Goal: Task Accomplishment & Management: Complete application form

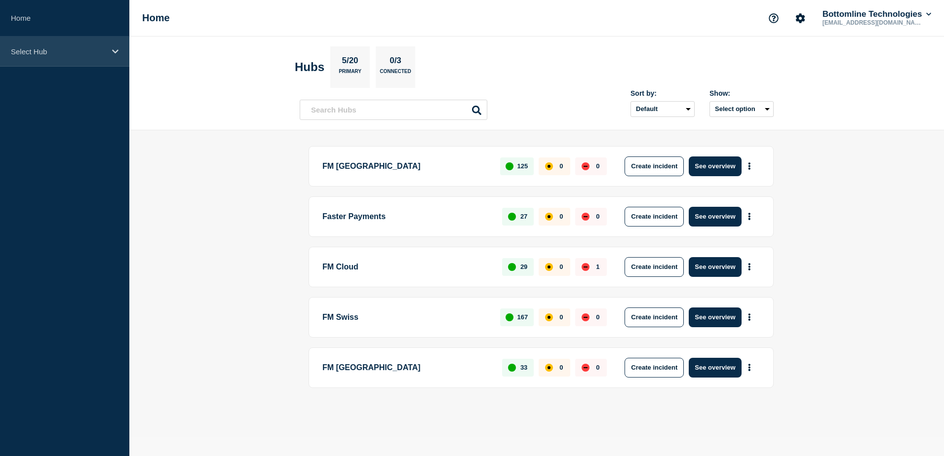
click at [84, 43] on div "Select Hub" at bounding box center [64, 52] width 129 height 30
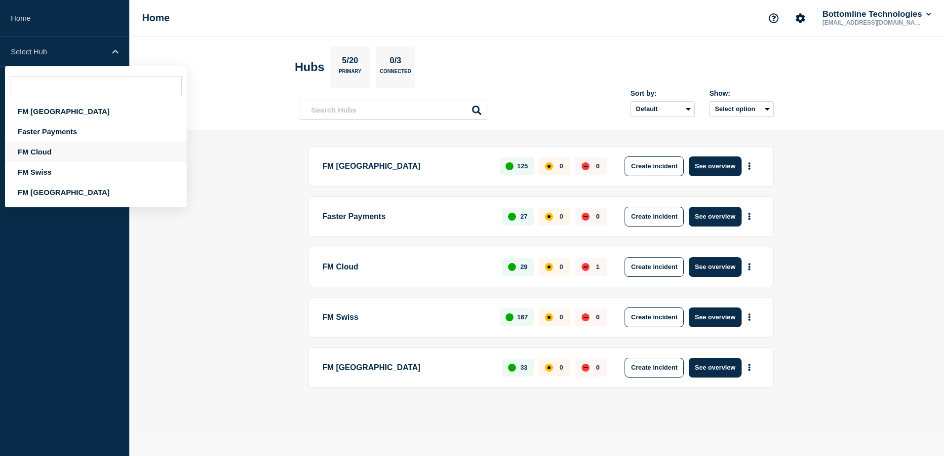
click at [49, 151] on div "FM Cloud" at bounding box center [96, 152] width 182 height 20
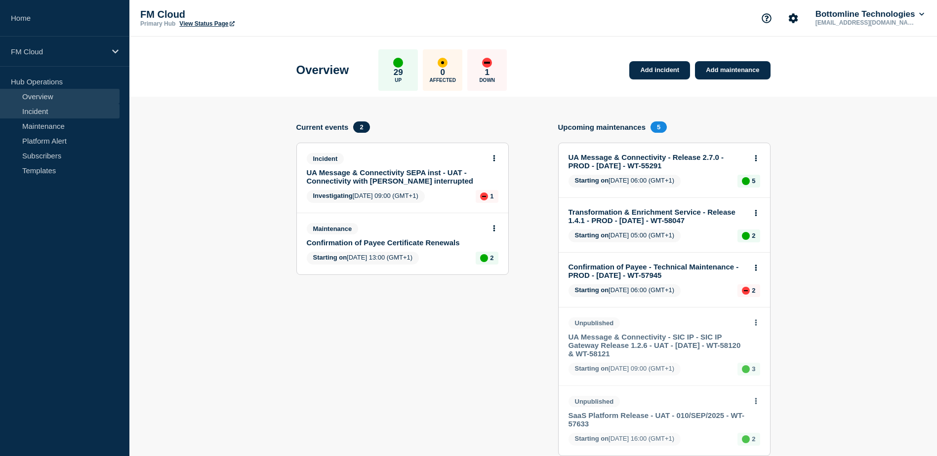
click at [53, 111] on link "Incident" at bounding box center [60, 111] width 120 height 15
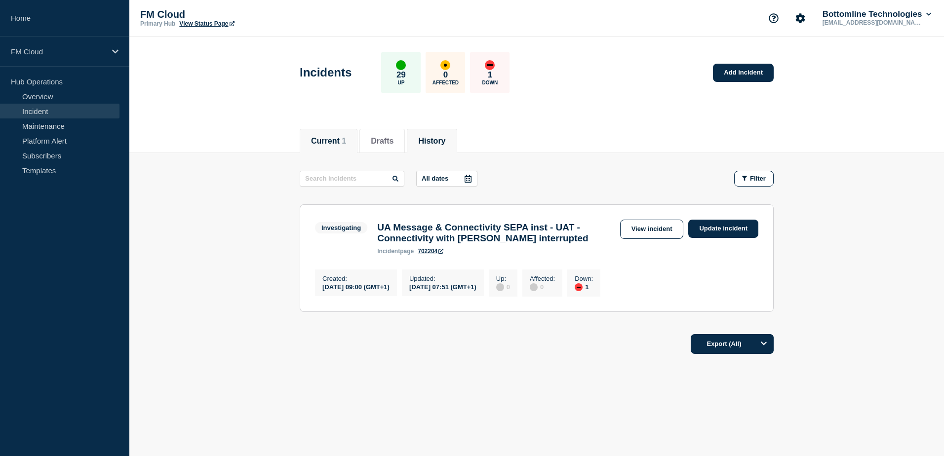
click at [445, 144] on button "History" at bounding box center [431, 141] width 27 height 9
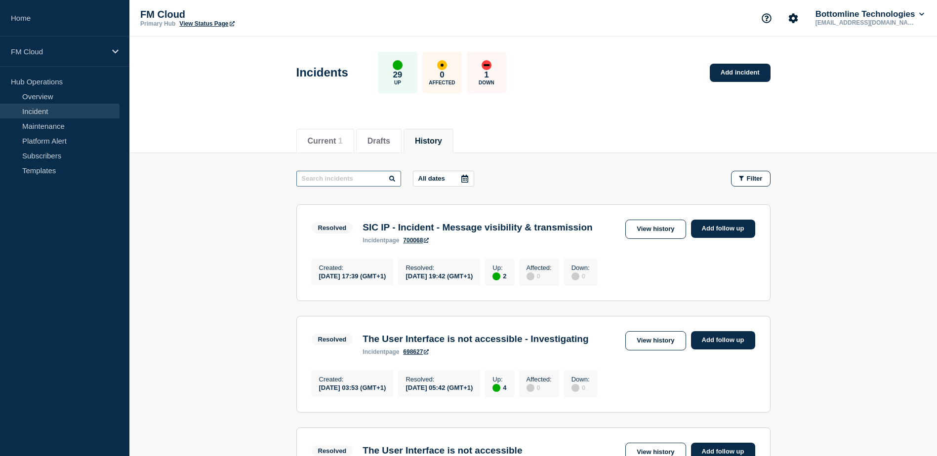
click at [325, 182] on input "text" at bounding box center [348, 179] width 105 height 16
type input "FPS"
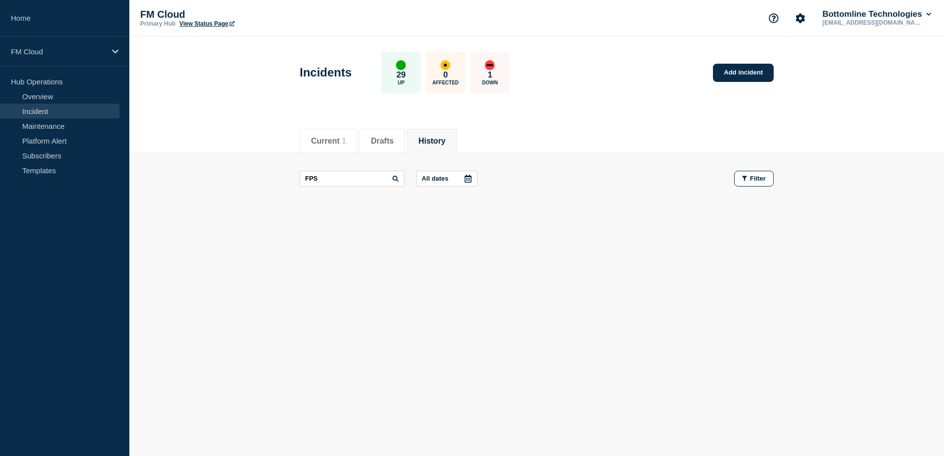
click at [462, 181] on div at bounding box center [468, 178] width 18 height 15
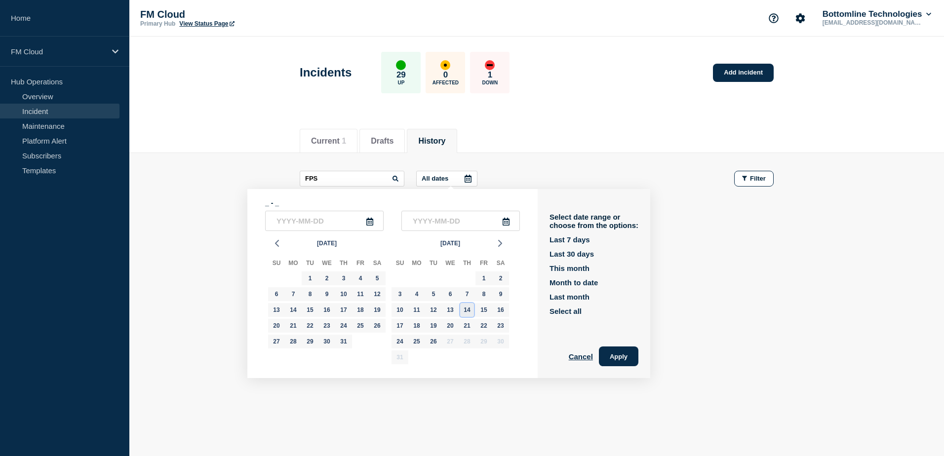
click at [467, 310] on div "14" at bounding box center [467, 310] width 14 height 14
type input "[DATE]"
click at [399, 326] on div "17" at bounding box center [400, 326] width 14 height 14
type input "[DATE]"
click at [485, 312] on div "15" at bounding box center [484, 310] width 14 height 14
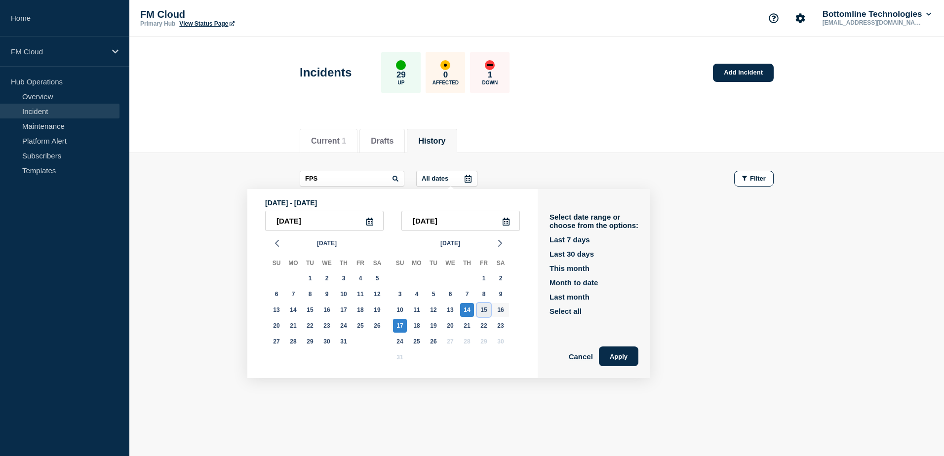
type input "[DATE]"
click at [466, 311] on div "14" at bounding box center [467, 310] width 14 height 14
type input "[DATE]"
click at [495, 311] on div "16" at bounding box center [501, 310] width 14 height 14
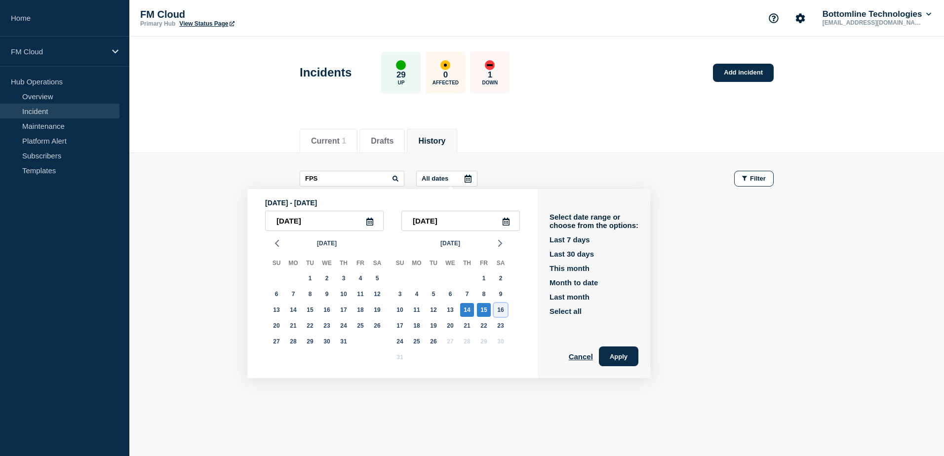
type input "[DATE]"
click at [470, 311] on div "14" at bounding box center [467, 310] width 14 height 14
type input "[DATE]"
click at [480, 311] on div "15" at bounding box center [484, 310] width 14 height 14
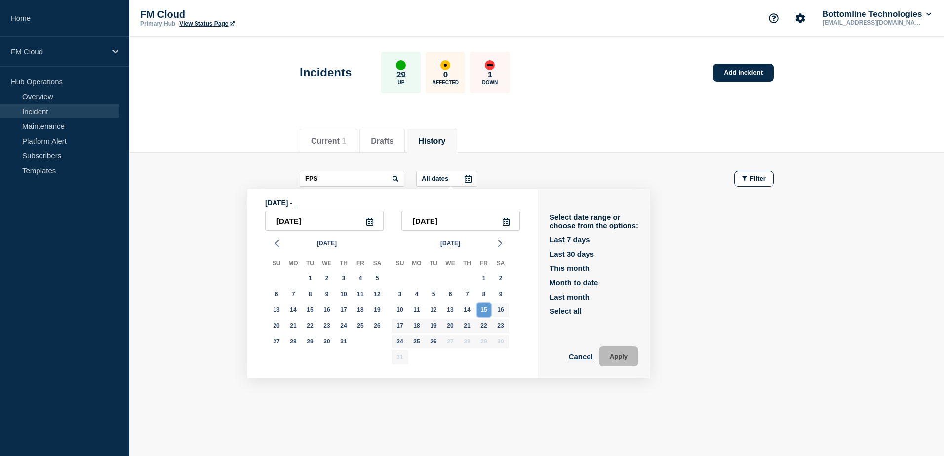
type input "[DATE]"
click at [458, 312] on div "13" at bounding box center [450, 310] width 17 height 16
click at [467, 310] on div "14" at bounding box center [467, 310] width 14 height 14
type input "[DATE]"
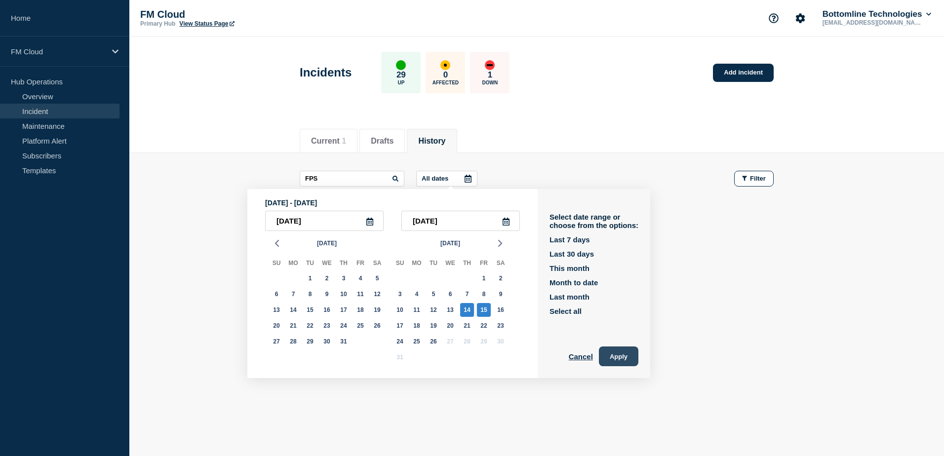
click at [624, 361] on button "Apply" at bounding box center [619, 357] width 40 height 20
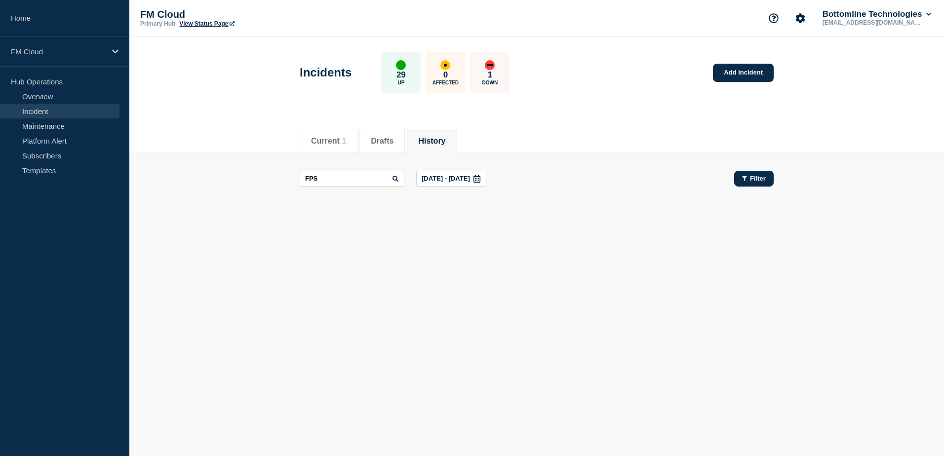
click at [737, 181] on button "Filter" at bounding box center [754, 179] width 40 height 16
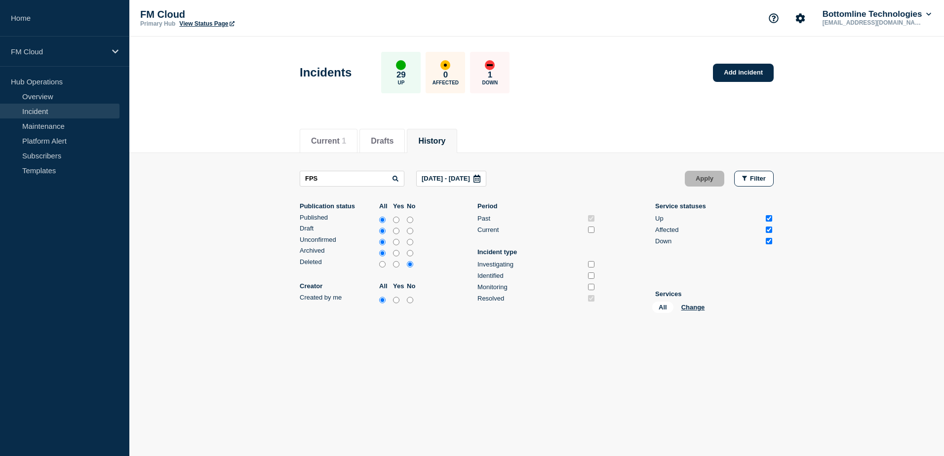
click at [383, 267] on input "all" at bounding box center [382, 265] width 6 height 10
radio input "true"
click at [592, 232] on input "Current" at bounding box center [591, 230] width 6 height 6
checkbox input "true"
click at [593, 264] on input "Investigating" at bounding box center [591, 264] width 6 height 6
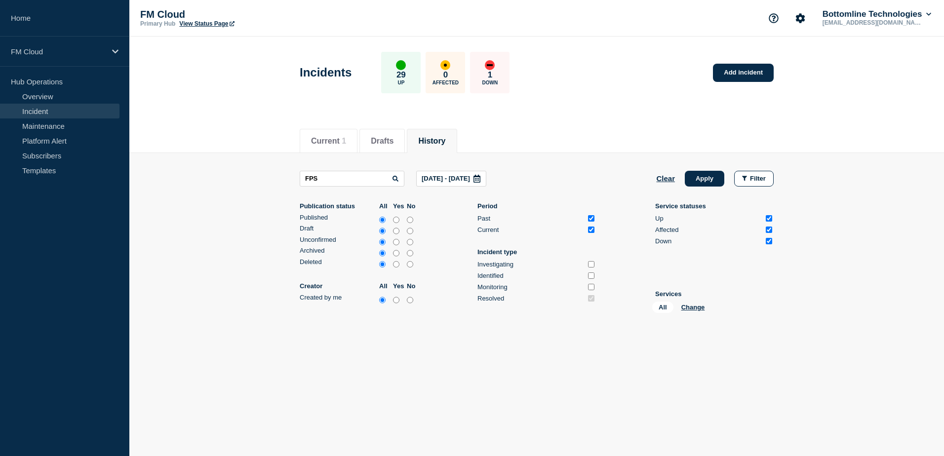
checkbox input "true"
click at [593, 273] on input "Identified" at bounding box center [591, 276] width 6 height 6
checkbox input "true"
click at [592, 287] on input "Monitoring" at bounding box center [591, 287] width 6 height 6
checkbox input "true"
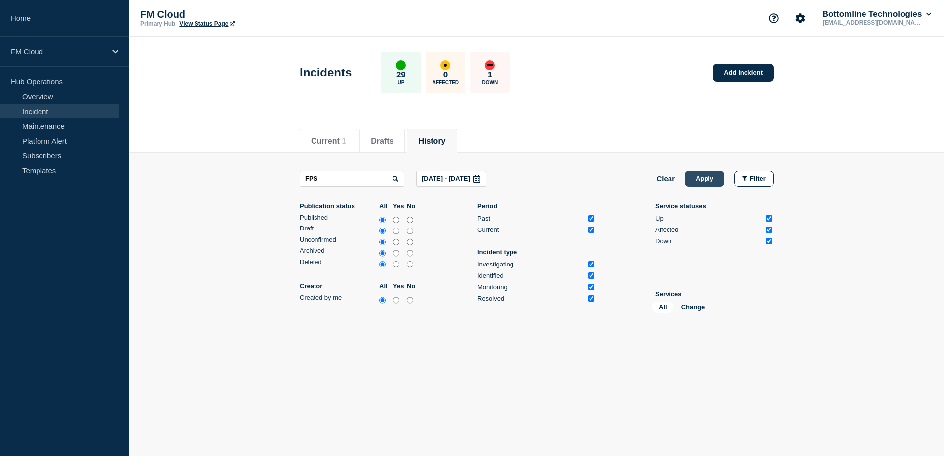
click at [710, 180] on button "Apply" at bounding box center [705, 179] width 40 height 16
click at [330, 175] on input "FPS" at bounding box center [352, 179] width 105 height 16
type input "faster"
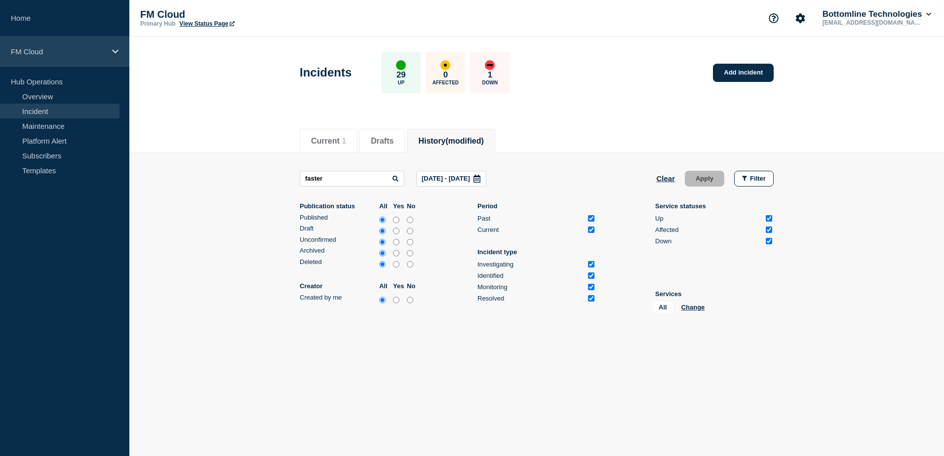
click at [73, 54] on p "FM Cloud" at bounding box center [58, 51] width 95 height 8
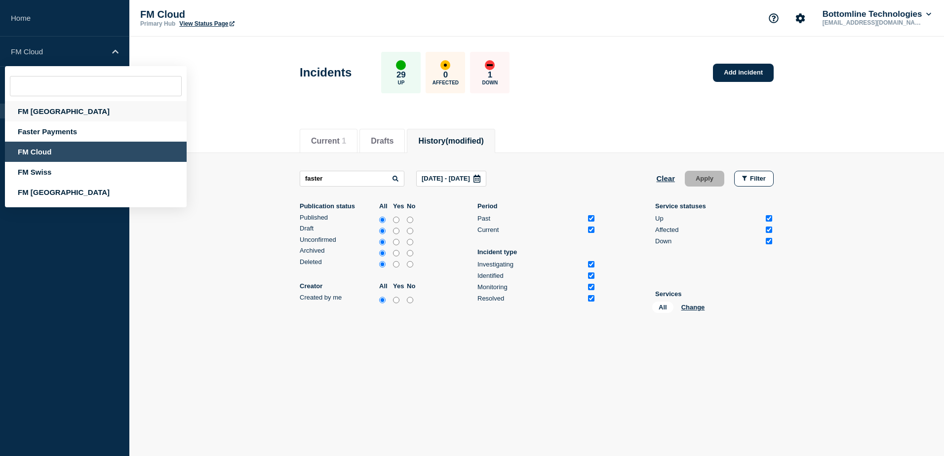
click at [44, 113] on div "FM [GEOGRAPHIC_DATA]" at bounding box center [96, 111] width 182 height 20
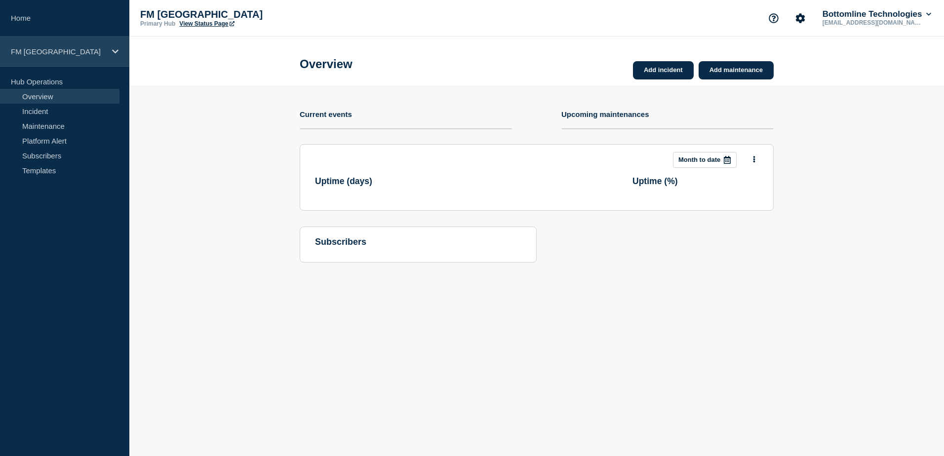
click at [73, 57] on div "FM [GEOGRAPHIC_DATA]" at bounding box center [64, 52] width 129 height 30
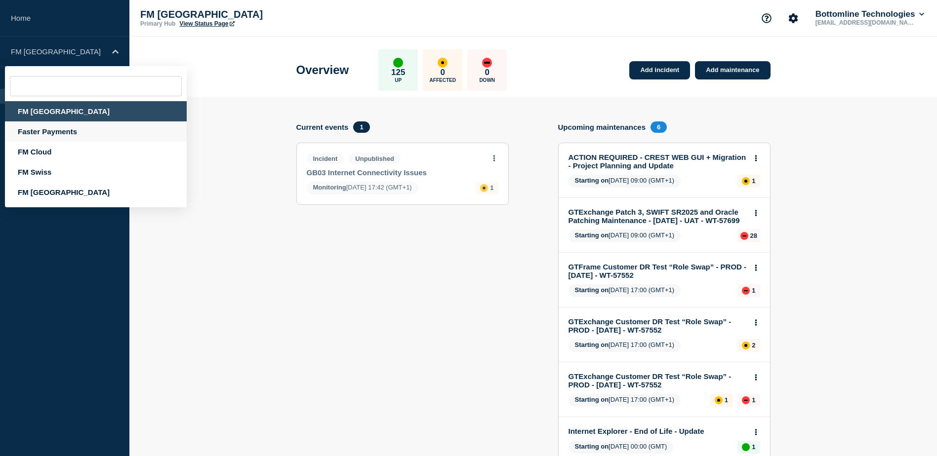
click at [43, 131] on div "Faster Payments" at bounding box center [96, 131] width 182 height 20
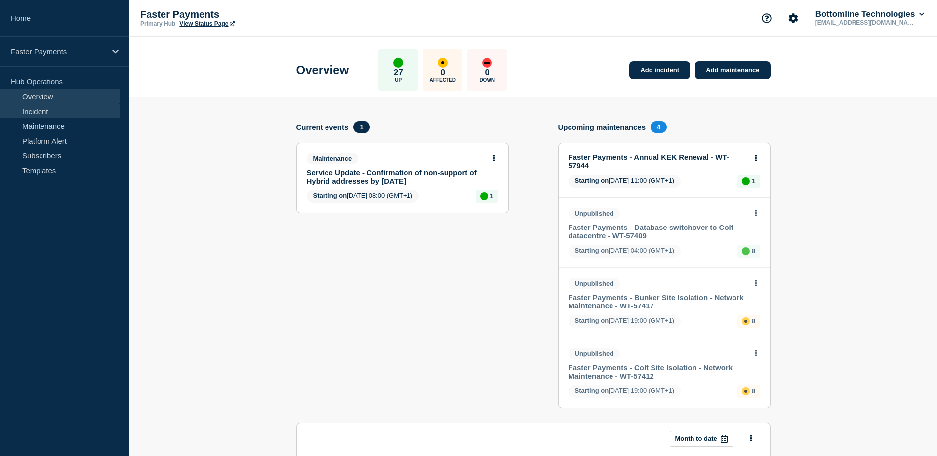
click at [53, 110] on link "Incident" at bounding box center [60, 111] width 120 height 15
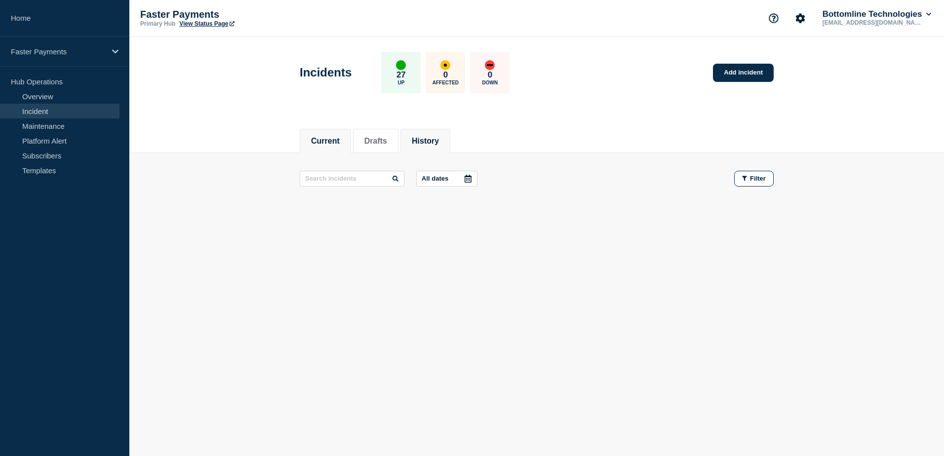
click at [437, 146] on li "History" at bounding box center [426, 141] width 50 height 24
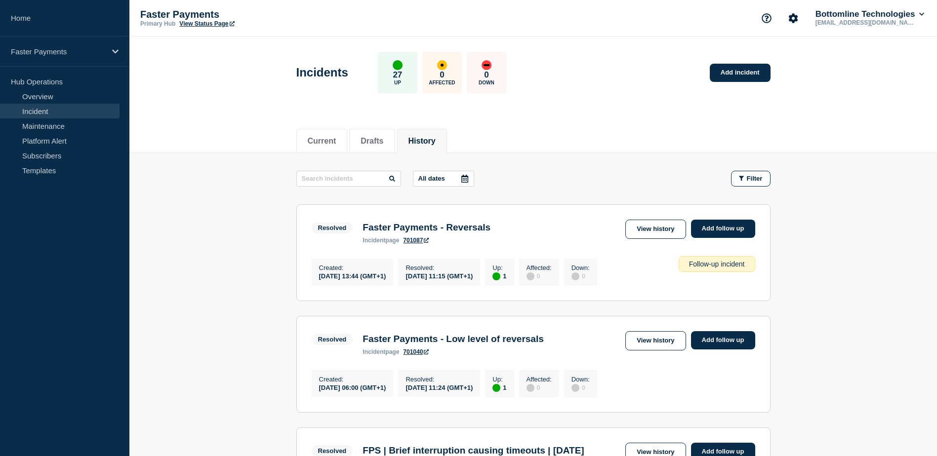
click at [460, 182] on div at bounding box center [465, 178] width 18 height 15
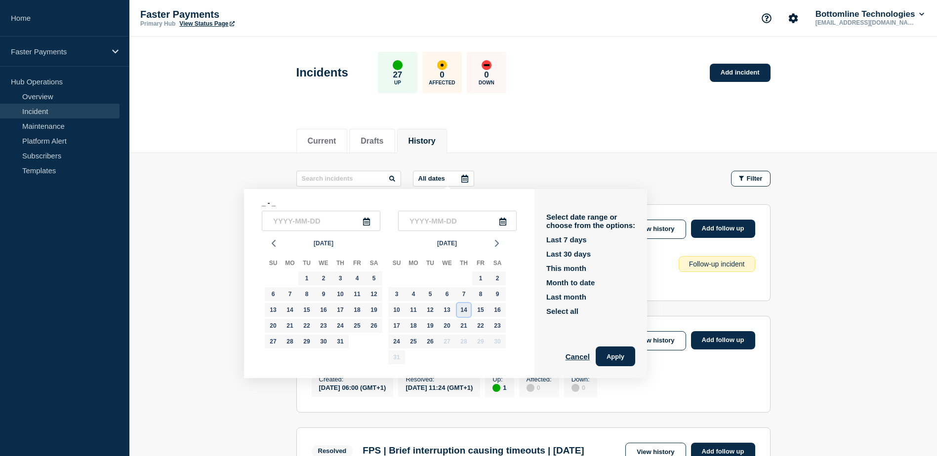
click at [465, 314] on div "14" at bounding box center [464, 310] width 14 height 14
type input "[DATE]"
click at [400, 323] on div "17" at bounding box center [397, 326] width 14 height 14
type input "[DATE]"
click at [625, 357] on button "Apply" at bounding box center [616, 357] width 40 height 20
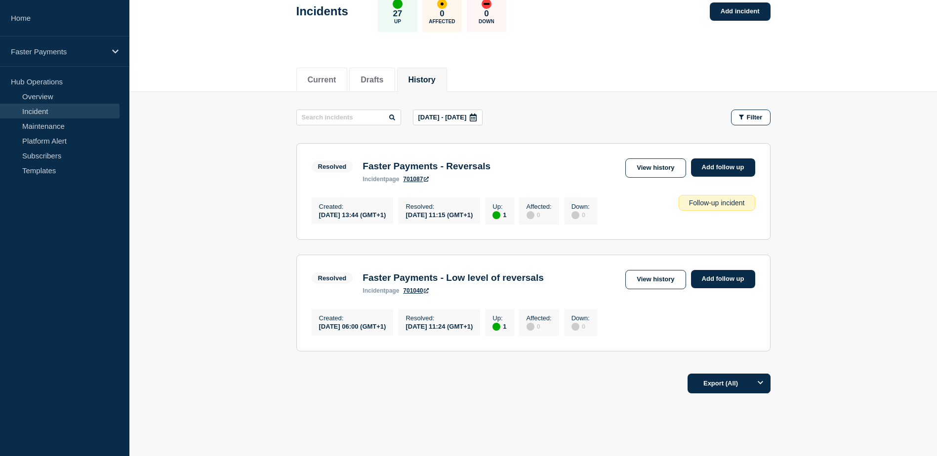
scroll to position [46, 0]
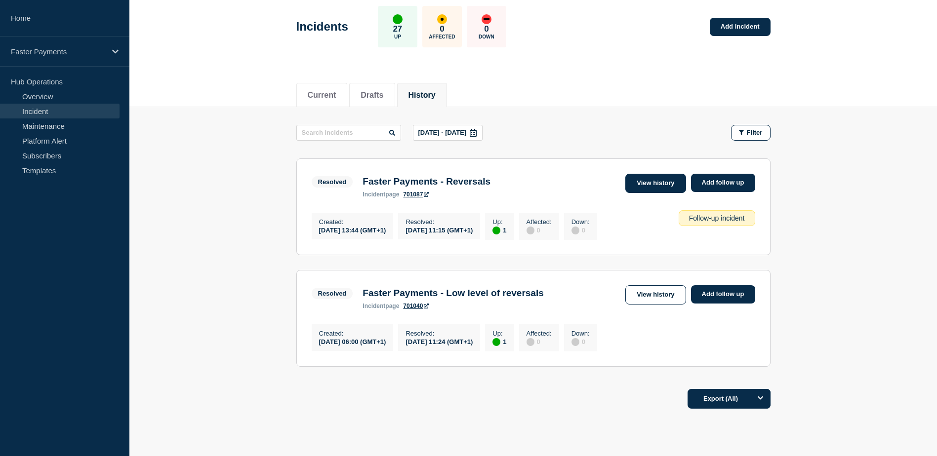
click at [634, 188] on link "View history" at bounding box center [655, 183] width 60 height 19
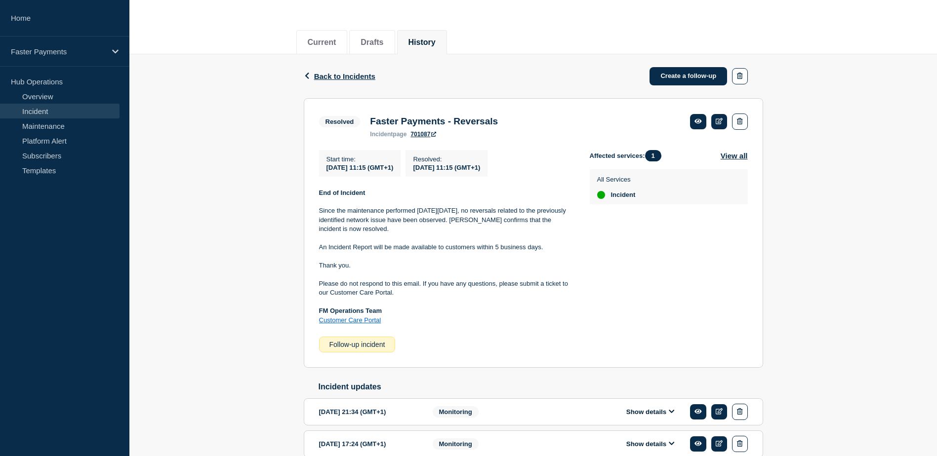
scroll to position [49, 0]
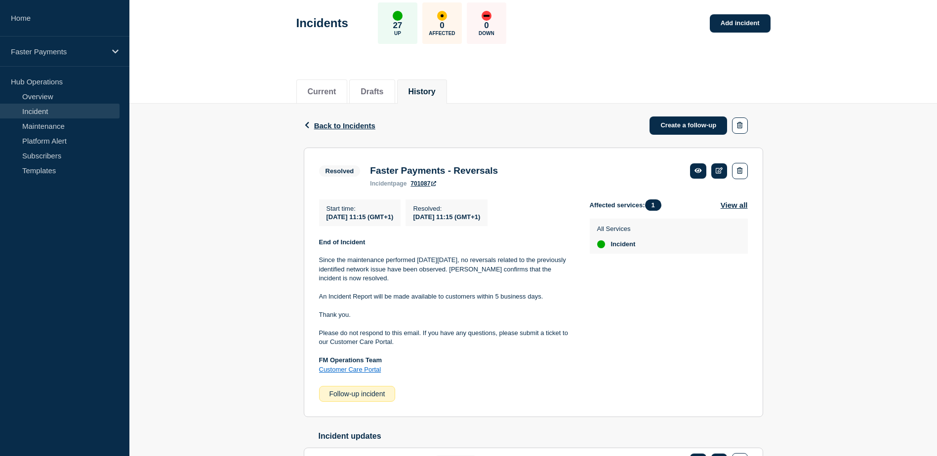
click at [355, 398] on div "Follow-up incident" at bounding box center [357, 394] width 77 height 16
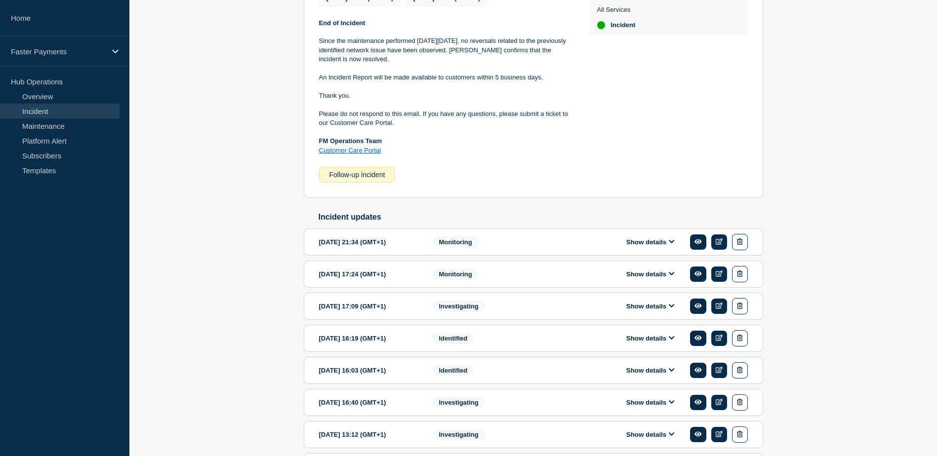
scroll to position [219, 0]
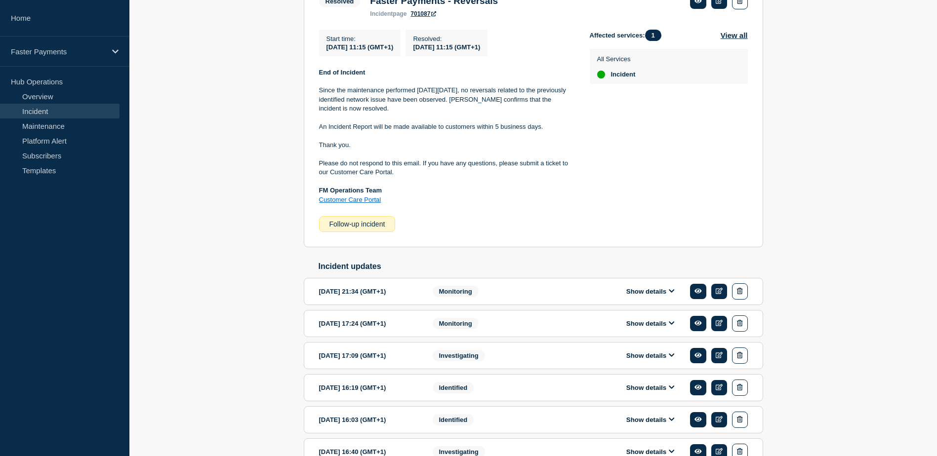
click at [375, 228] on div "Follow-up incident" at bounding box center [357, 224] width 77 height 16
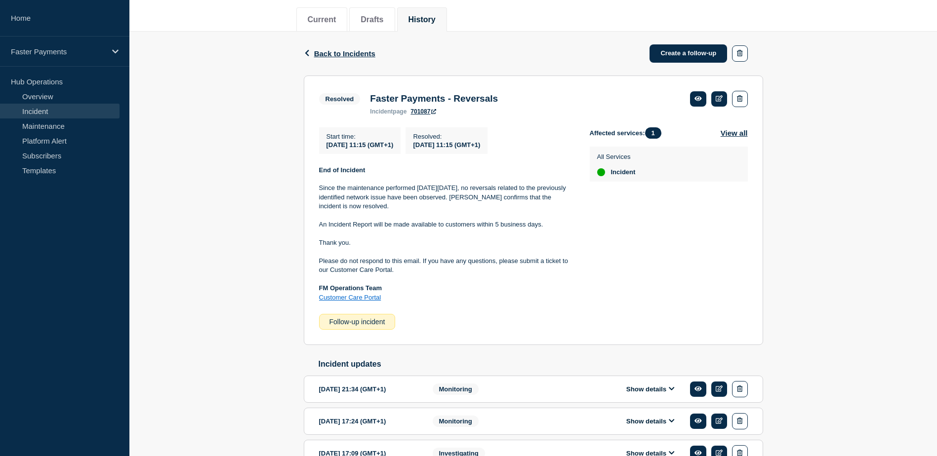
scroll to position [121, 0]
click at [380, 324] on div "Follow-up incident" at bounding box center [357, 323] width 77 height 16
click at [423, 114] on link "701087" at bounding box center [423, 112] width 26 height 7
click at [686, 60] on link "Create a follow-up" at bounding box center [688, 54] width 78 height 18
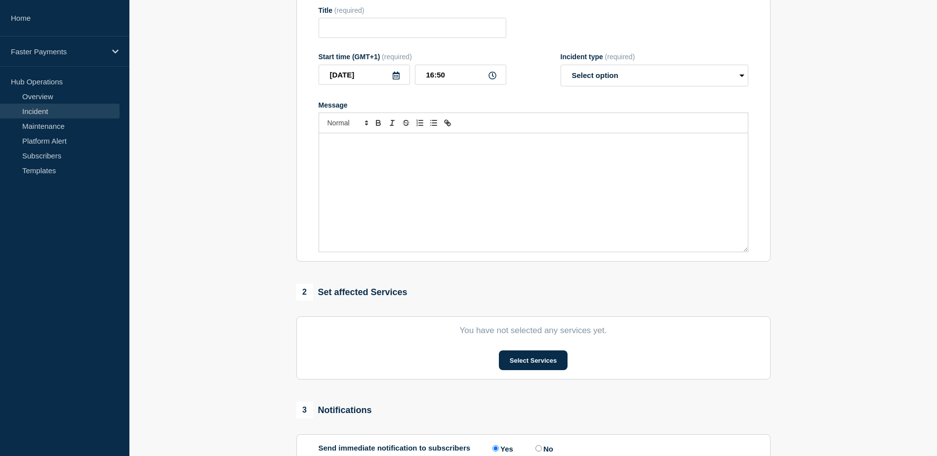
type input "Faster Payments - Reversals"
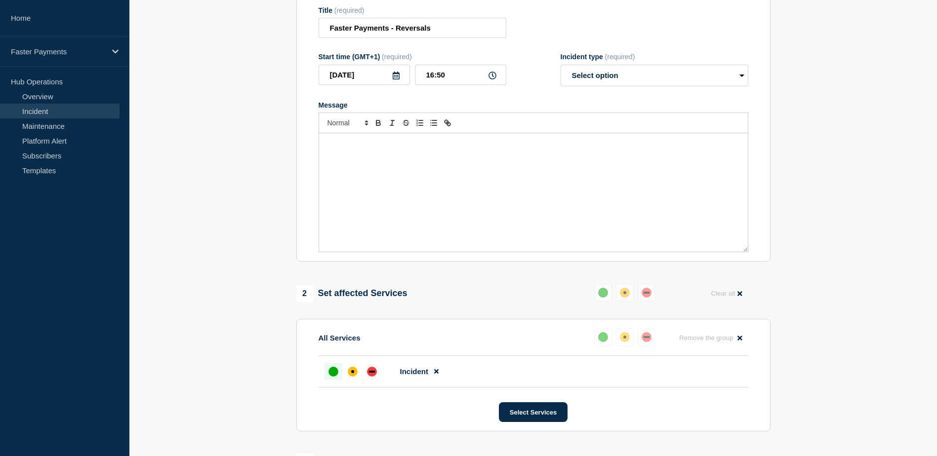
scroll to position [71, 0]
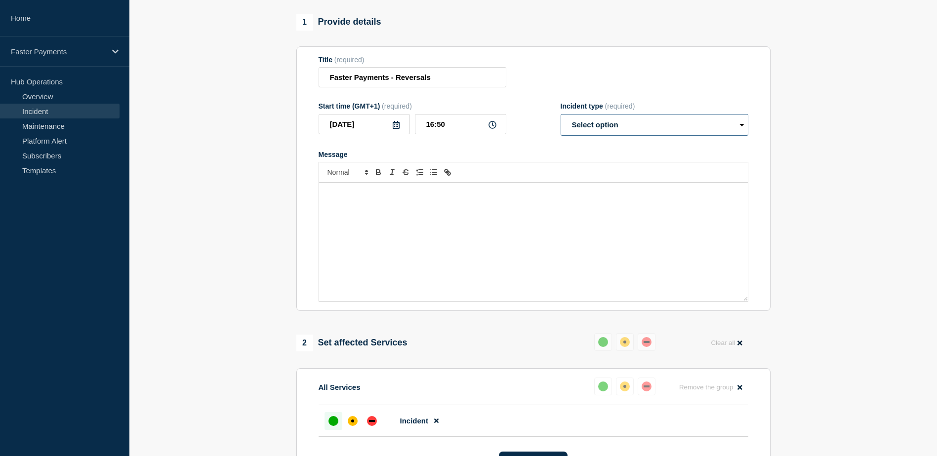
click at [592, 136] on select "Select option Investigating Identified Monitoring Resolved" at bounding box center [655, 125] width 188 height 22
click at [534, 160] on form "Title (required) Faster Payments - Reversals Start time (GMT+1) (required) [DAT…" at bounding box center [534, 179] width 430 height 246
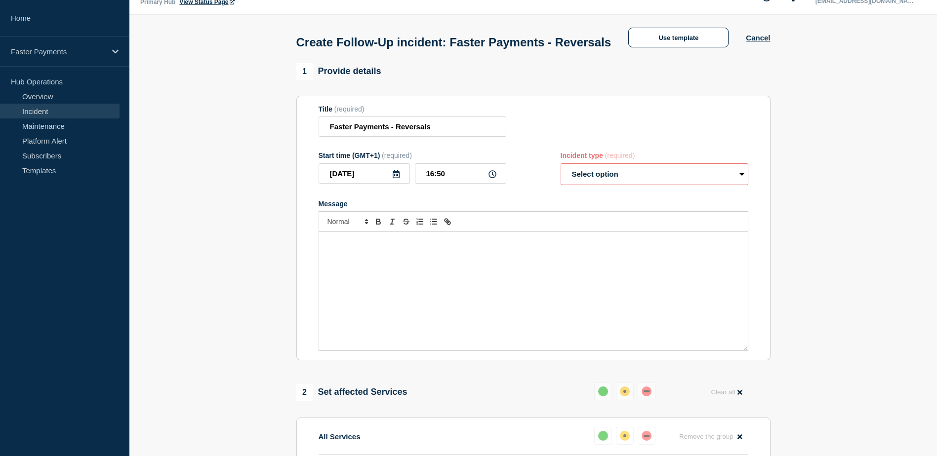
scroll to position [0, 0]
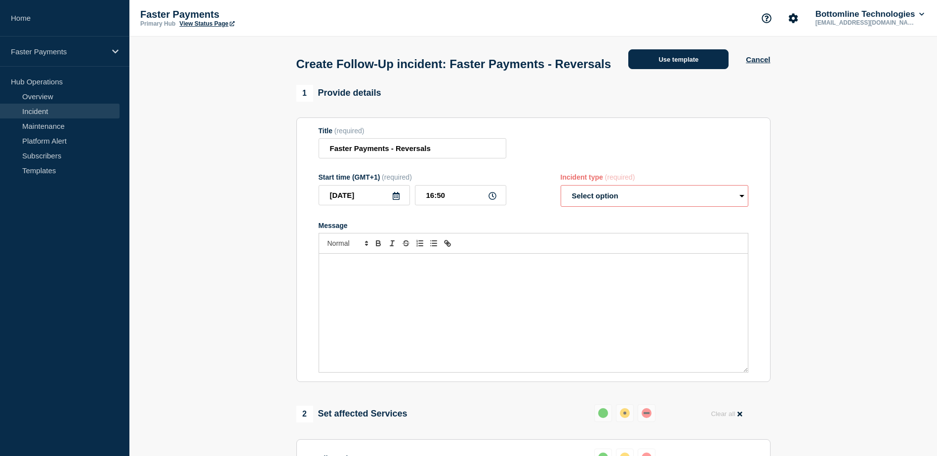
click at [658, 63] on button "Use template" at bounding box center [678, 59] width 100 height 20
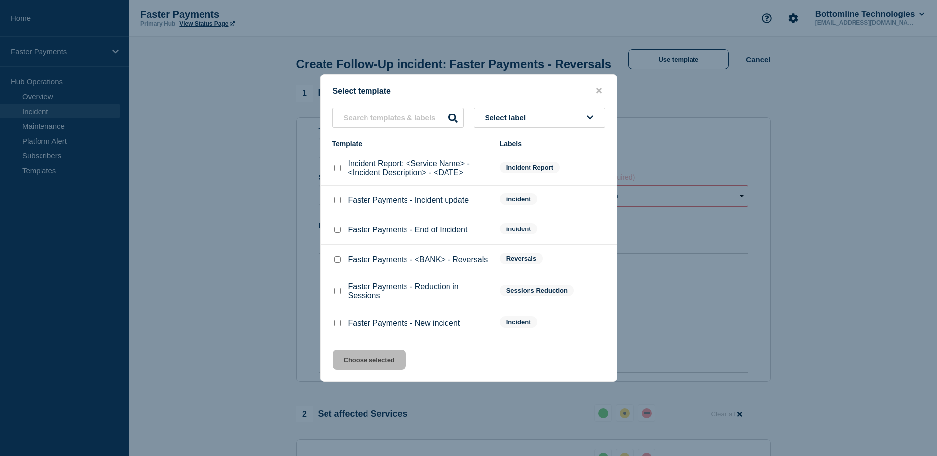
click at [335, 171] on input "Incident Report: <Service Name> - <Incident Description> - <DATE> checkbox" at bounding box center [337, 168] width 6 height 6
checkbox input "true"
click at [375, 365] on button "Choose selected" at bounding box center [369, 360] width 73 height 20
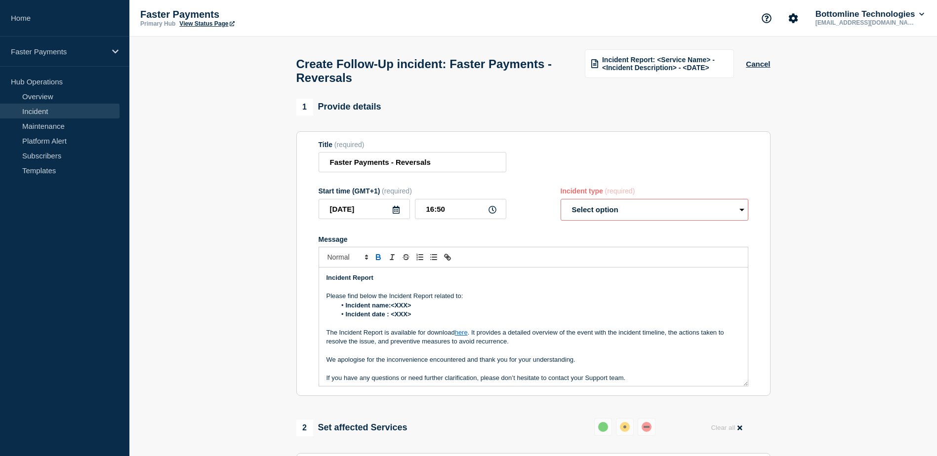
click at [627, 220] on select "Select option Investigating Identified Monitoring Resolved" at bounding box center [655, 210] width 188 height 22
select select "resolved"
click at [561, 203] on select "Select option Investigating Identified Monitoring Resolved" at bounding box center [655, 210] width 188 height 22
click at [543, 237] on form "Title (required) Faster Payments - Reversals Start time (GMT+1) (required) [DAT…" at bounding box center [534, 264] width 430 height 246
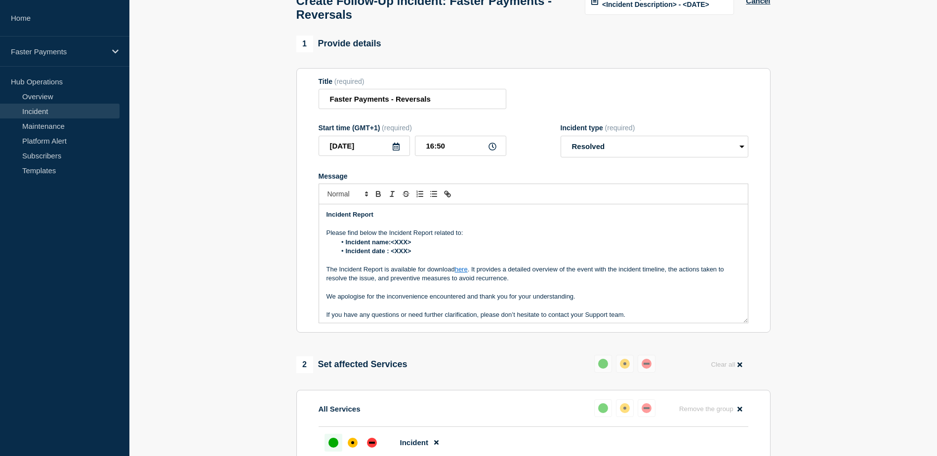
scroll to position [49, 0]
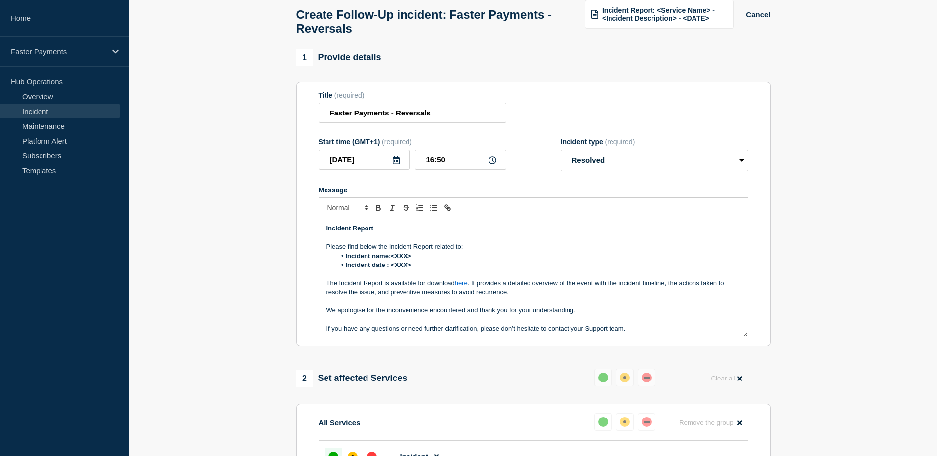
click at [462, 287] on link "here" at bounding box center [461, 283] width 13 height 7
click at [473, 305] on link at bounding box center [471, 300] width 23 height 7
paste input "ttps://[DOMAIN_NAME][URL]"
type input "[URL][DOMAIN_NAME]"
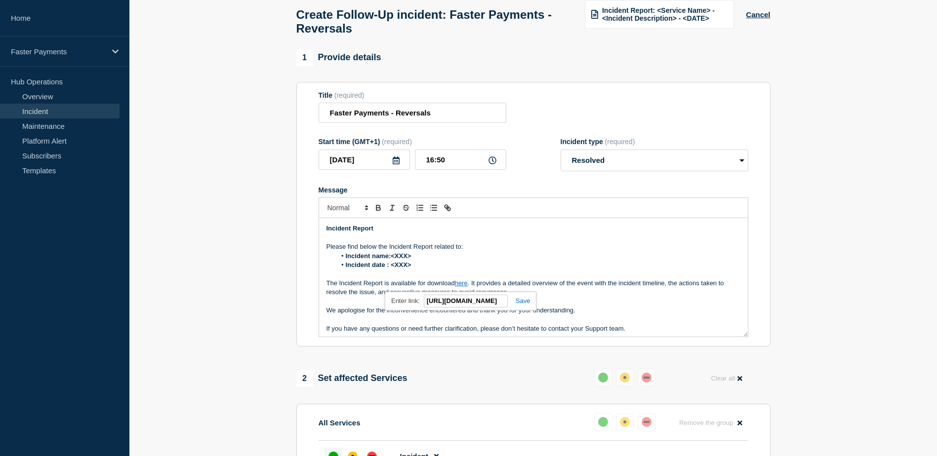
click at [526, 302] on link at bounding box center [519, 300] width 23 height 7
click at [464, 287] on link "here" at bounding box center [461, 283] width 13 height 7
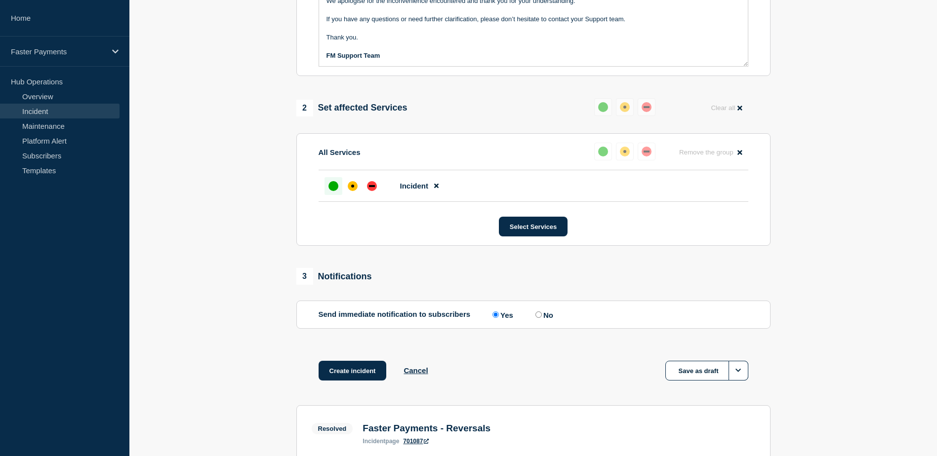
scroll to position [346, 0]
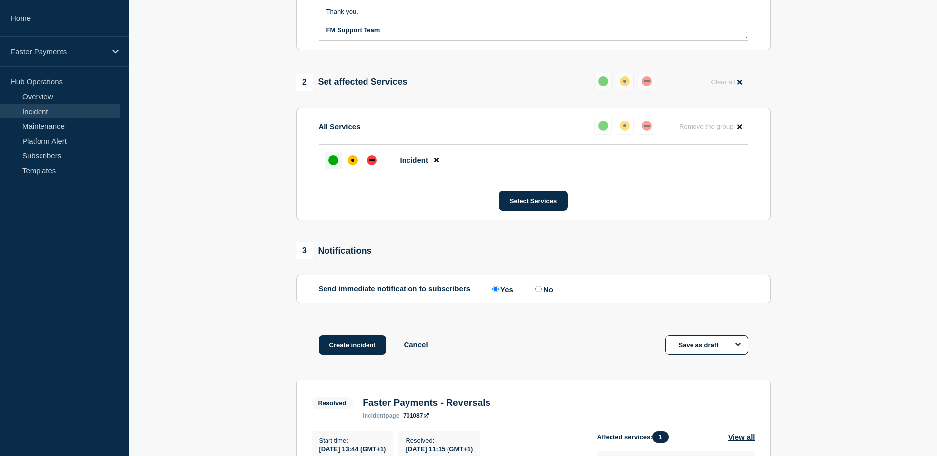
click at [243, 310] on section "1 Provide details Title (required) Faster Payments - Reversals Start time (GMT+…" at bounding box center [533, 222] width 808 height 938
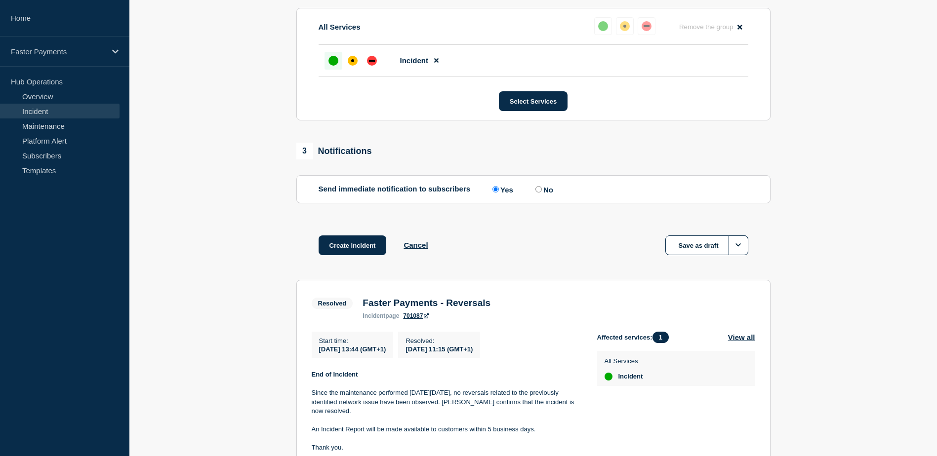
scroll to position [494, 0]
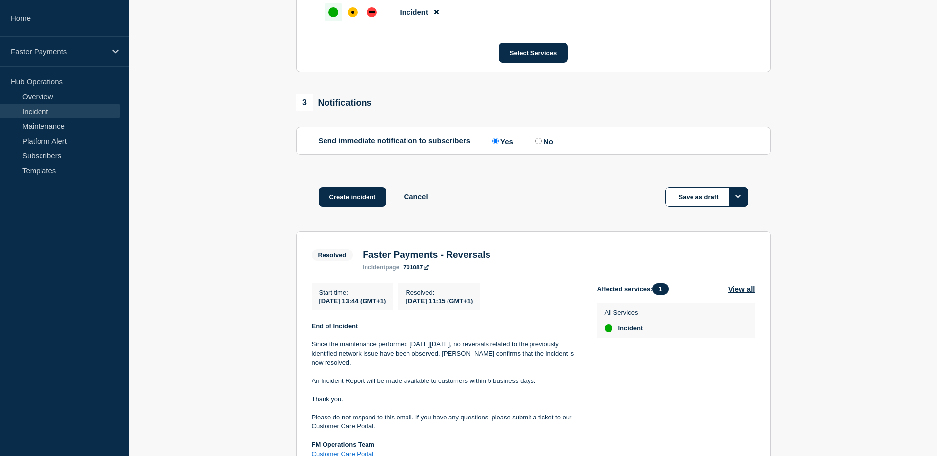
click at [744, 204] on button "Options" at bounding box center [738, 197] width 20 height 20
click at [808, 202] on section "1 Provide details Title (required) Faster Payments - Reversals Start time (GMT+…" at bounding box center [533, 74] width 808 height 938
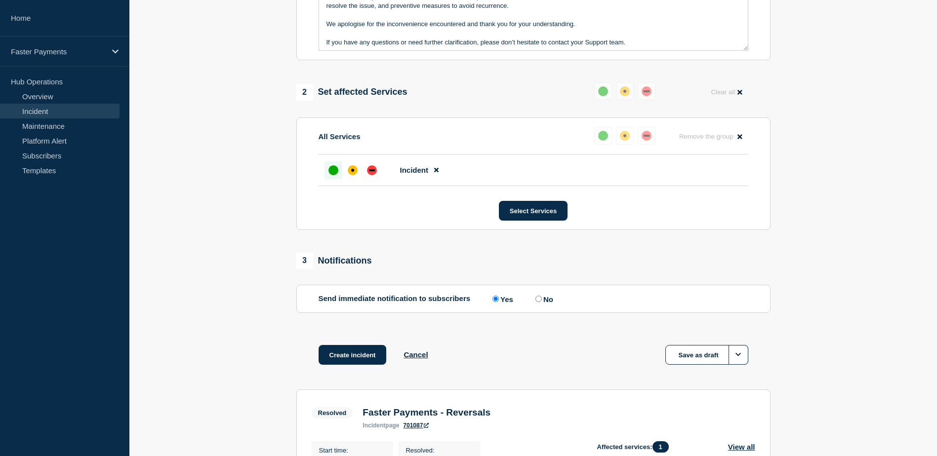
scroll to position [346, 0]
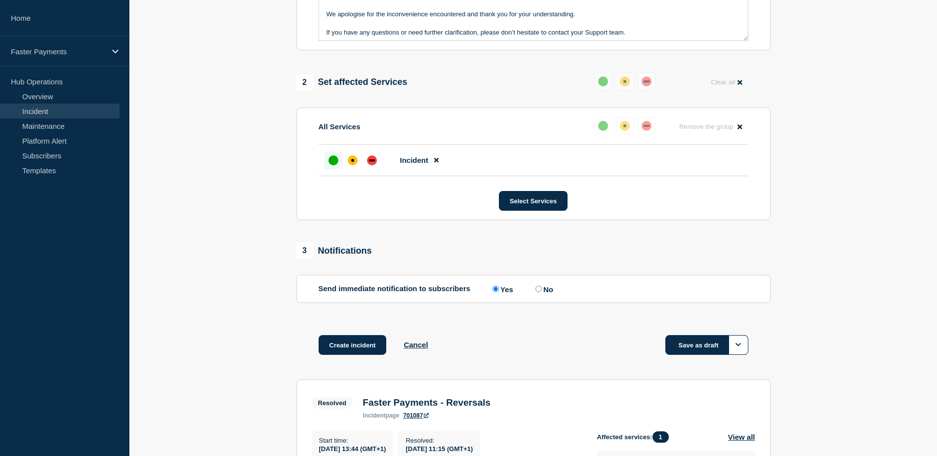
click at [704, 353] on button "Save as draft" at bounding box center [706, 345] width 83 height 20
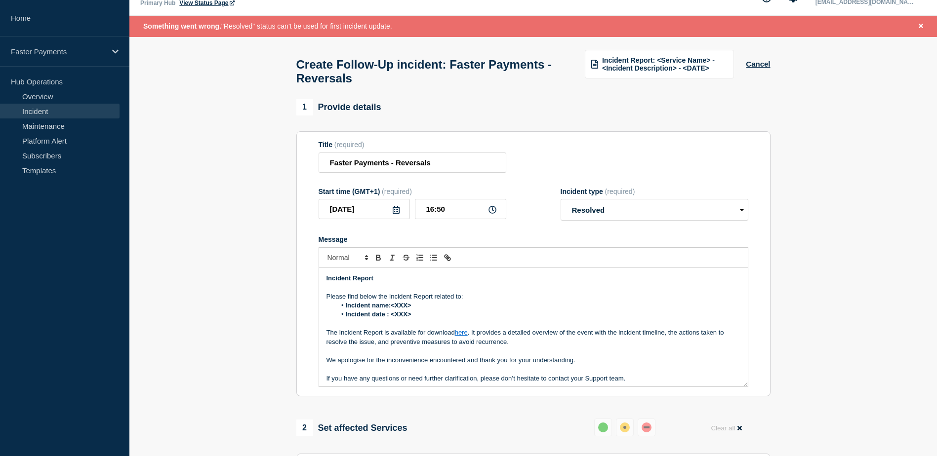
scroll to position [0, 0]
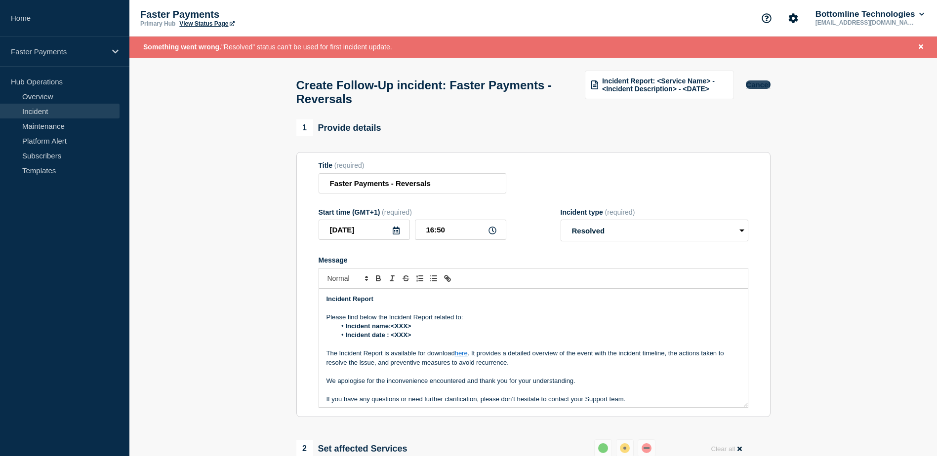
click at [757, 84] on button "Cancel" at bounding box center [758, 85] width 24 height 8
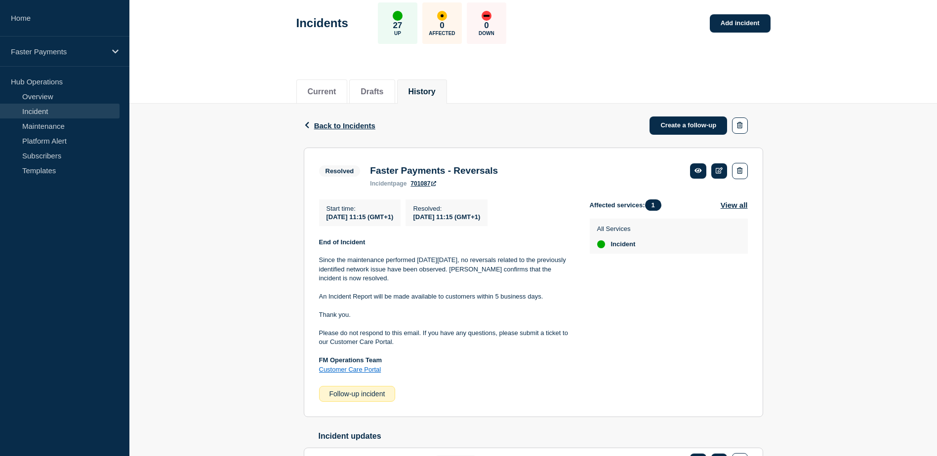
scroll to position [99, 0]
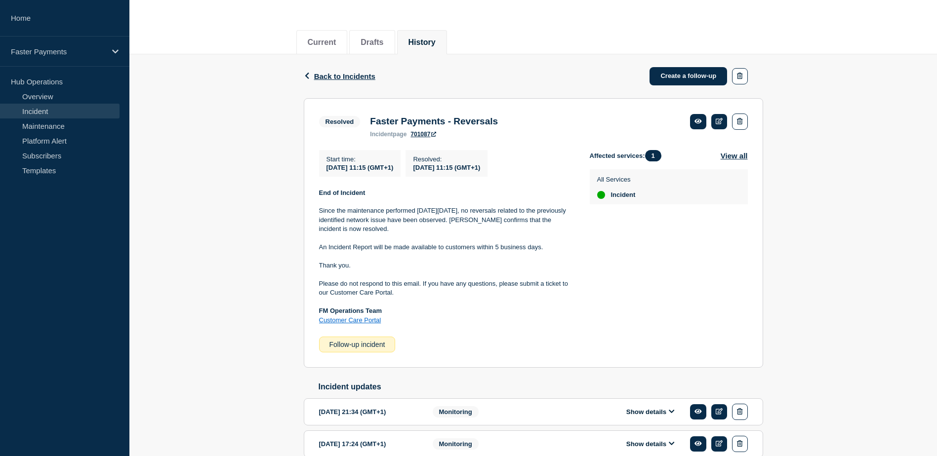
click at [468, 265] on p "Thank you." at bounding box center [446, 265] width 255 height 9
click at [633, 253] on div "Affected services: 1 View all All Services Incident" at bounding box center [669, 251] width 158 height 203
click at [733, 154] on button "View all" at bounding box center [734, 155] width 27 height 11
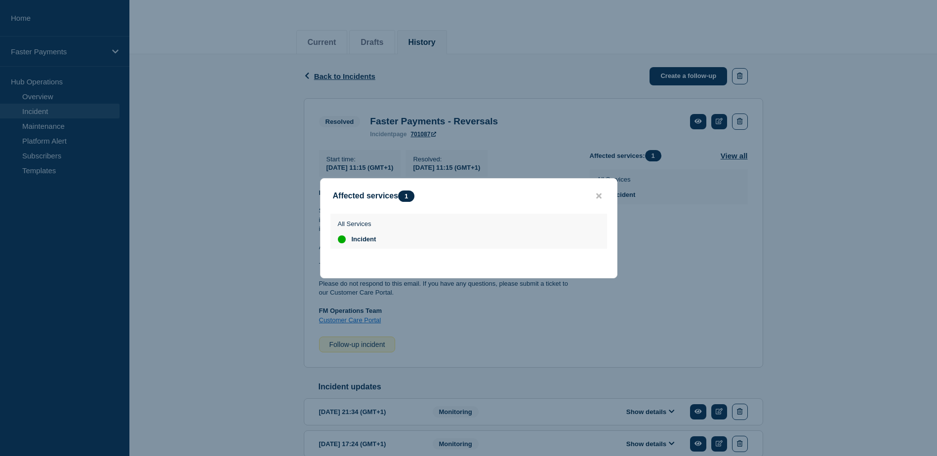
click at [602, 193] on button "close button" at bounding box center [598, 196] width 11 height 9
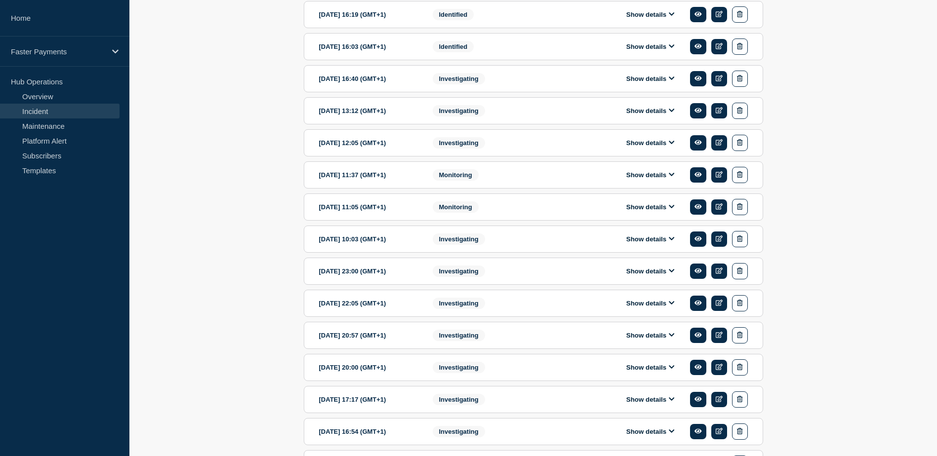
scroll to position [763, 0]
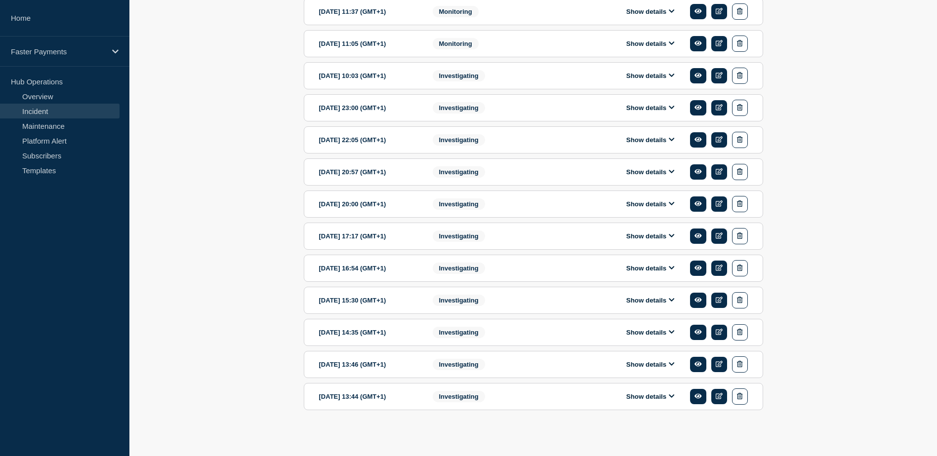
click at [639, 395] on button "Show details" at bounding box center [650, 397] width 54 height 8
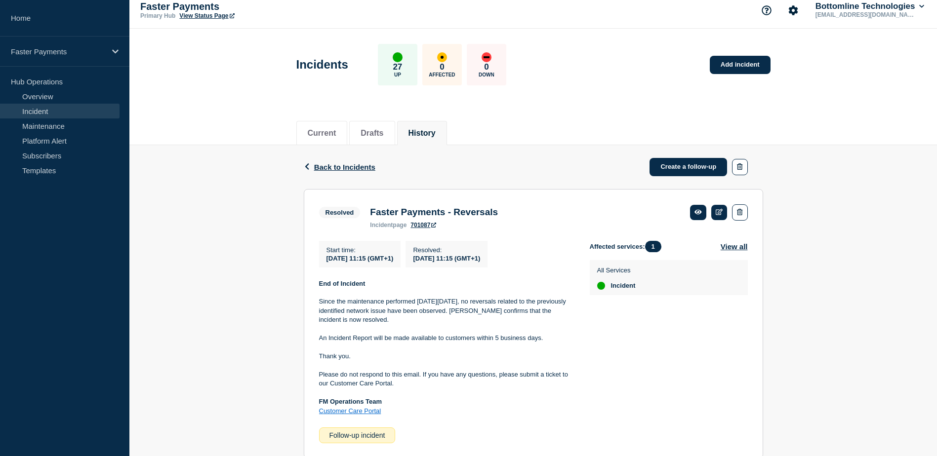
scroll to position [0, 0]
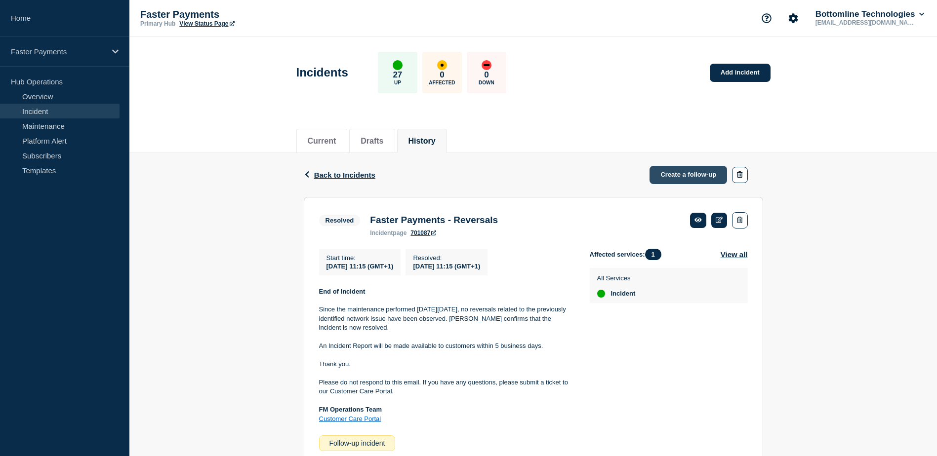
click at [667, 179] on link "Create a follow-up" at bounding box center [688, 175] width 78 height 18
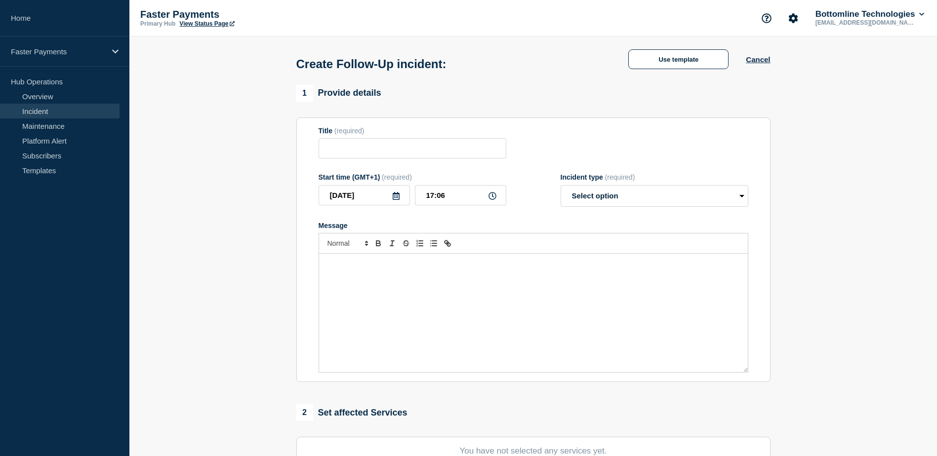
type input "Faster Payments - Reversals"
